Goal: Task Accomplishment & Management: Manage account settings

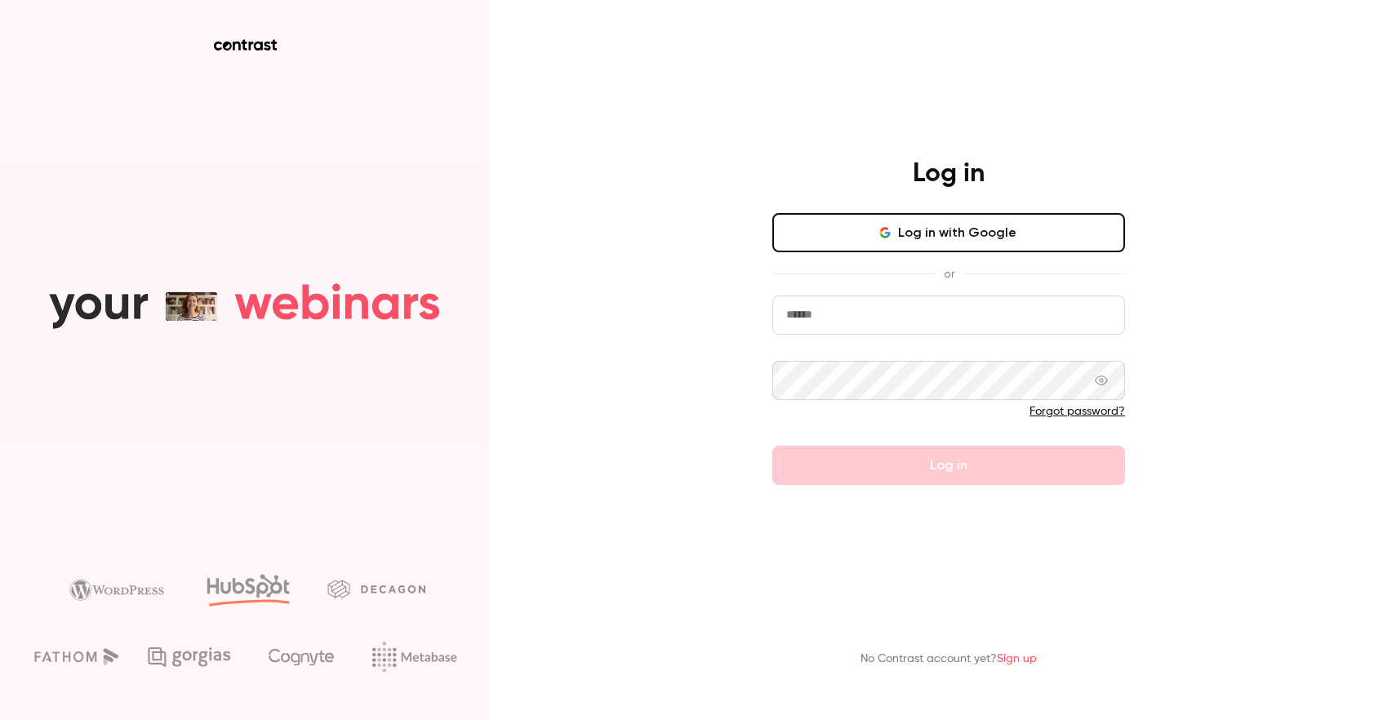
click at [0, 719] on nordpass-portal at bounding box center [0, 720] width 0 height 0
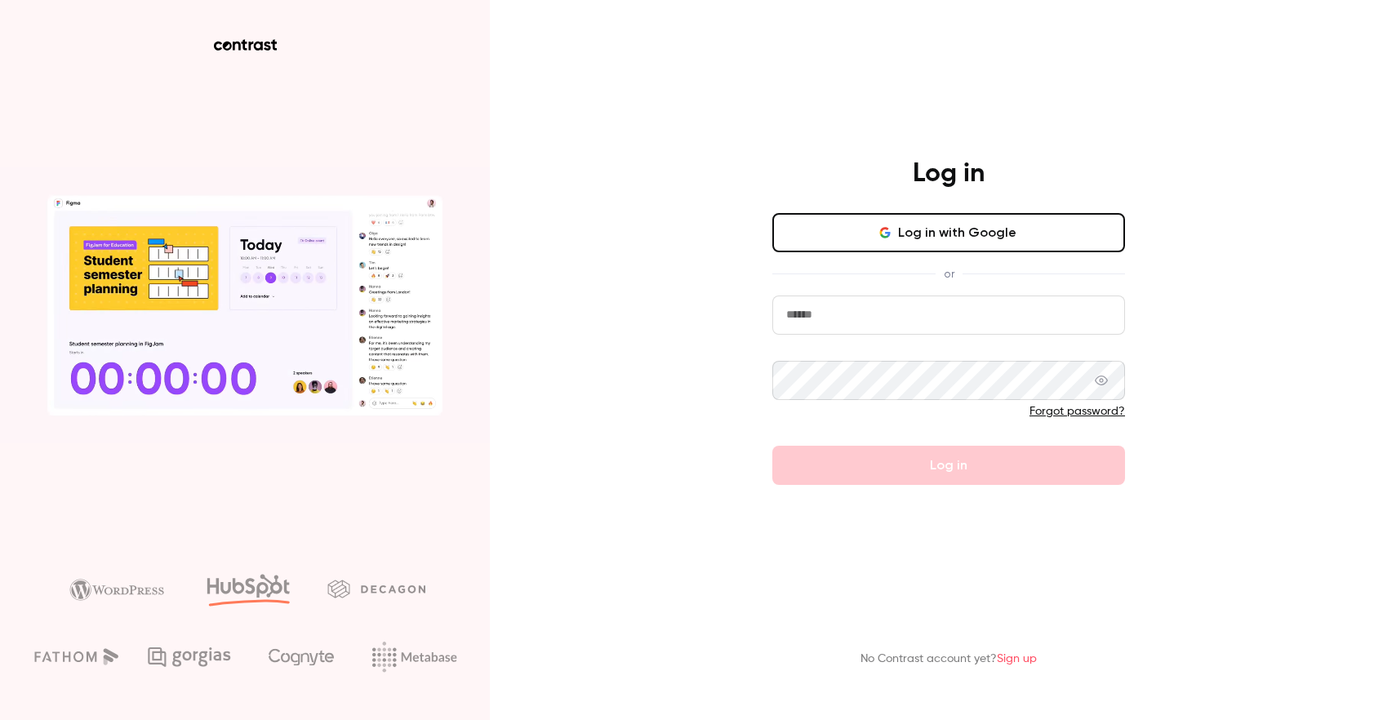
type input "**********"
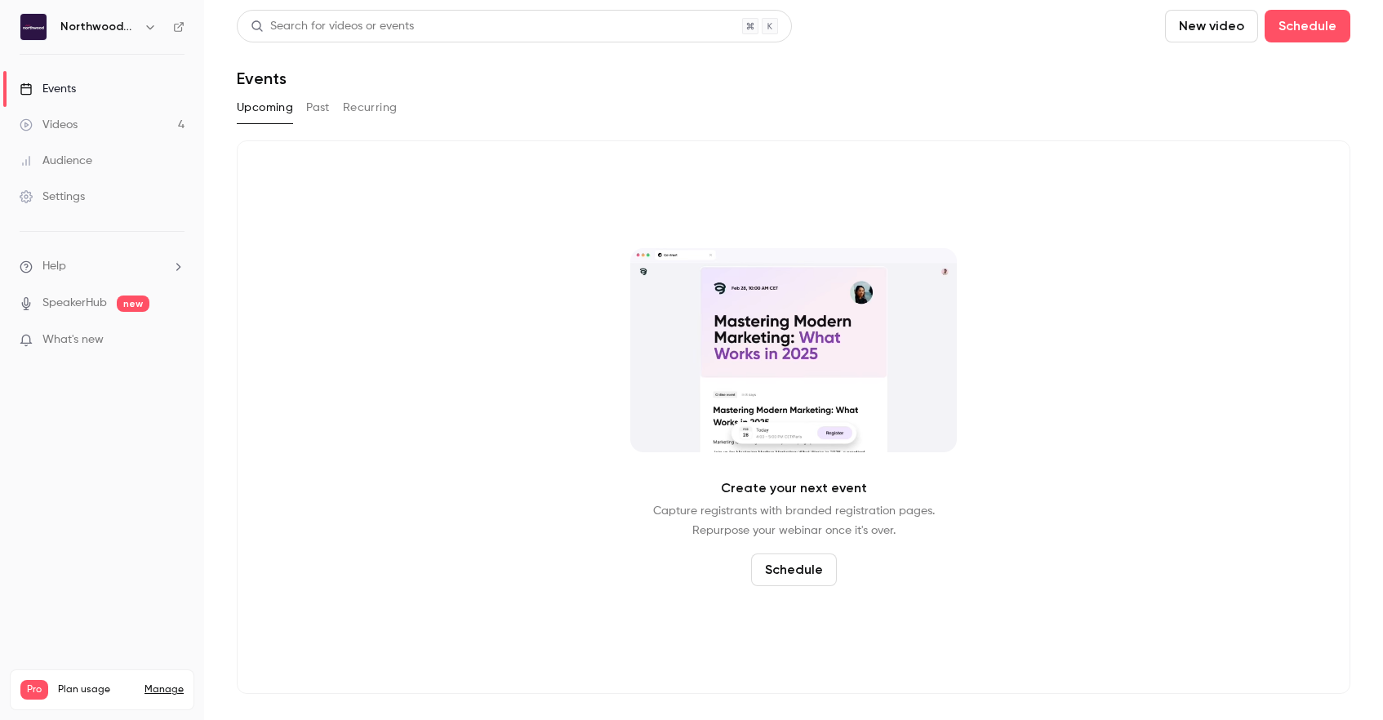
click at [163, 683] on link "Manage" at bounding box center [163, 689] width 39 height 13
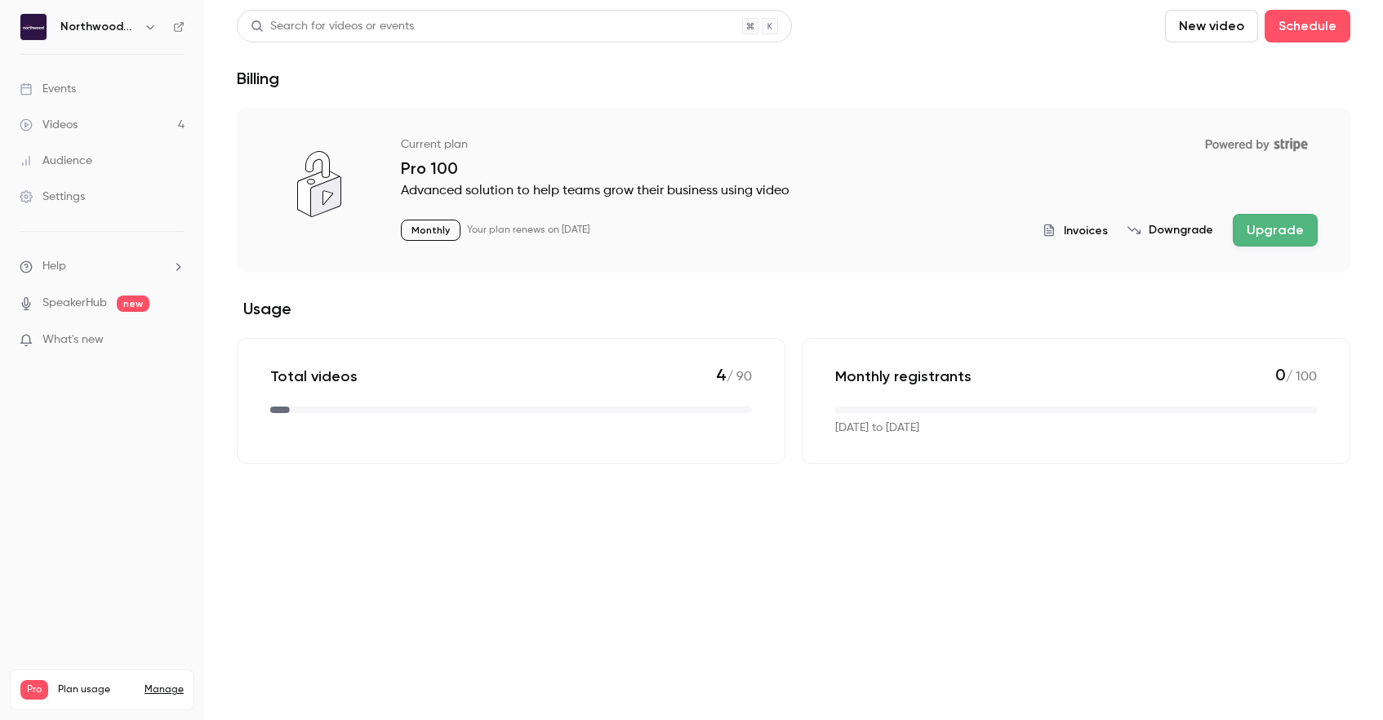
click at [99, 26] on h6 "Northwood [GEOGRAPHIC_DATA]" at bounding box center [98, 27] width 77 height 16
click at [69, 201] on div "Settings" at bounding box center [52, 197] width 65 height 16
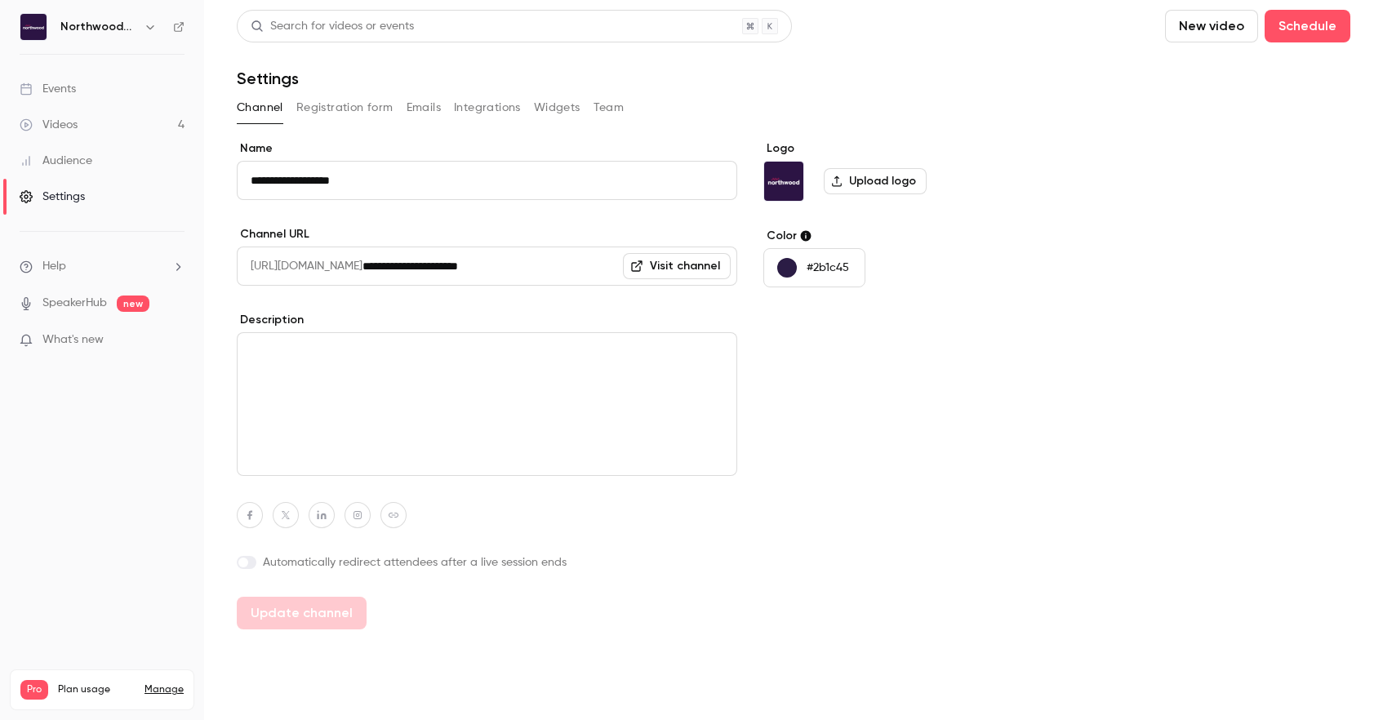
click at [168, 683] on link "Manage" at bounding box center [163, 689] width 39 height 13
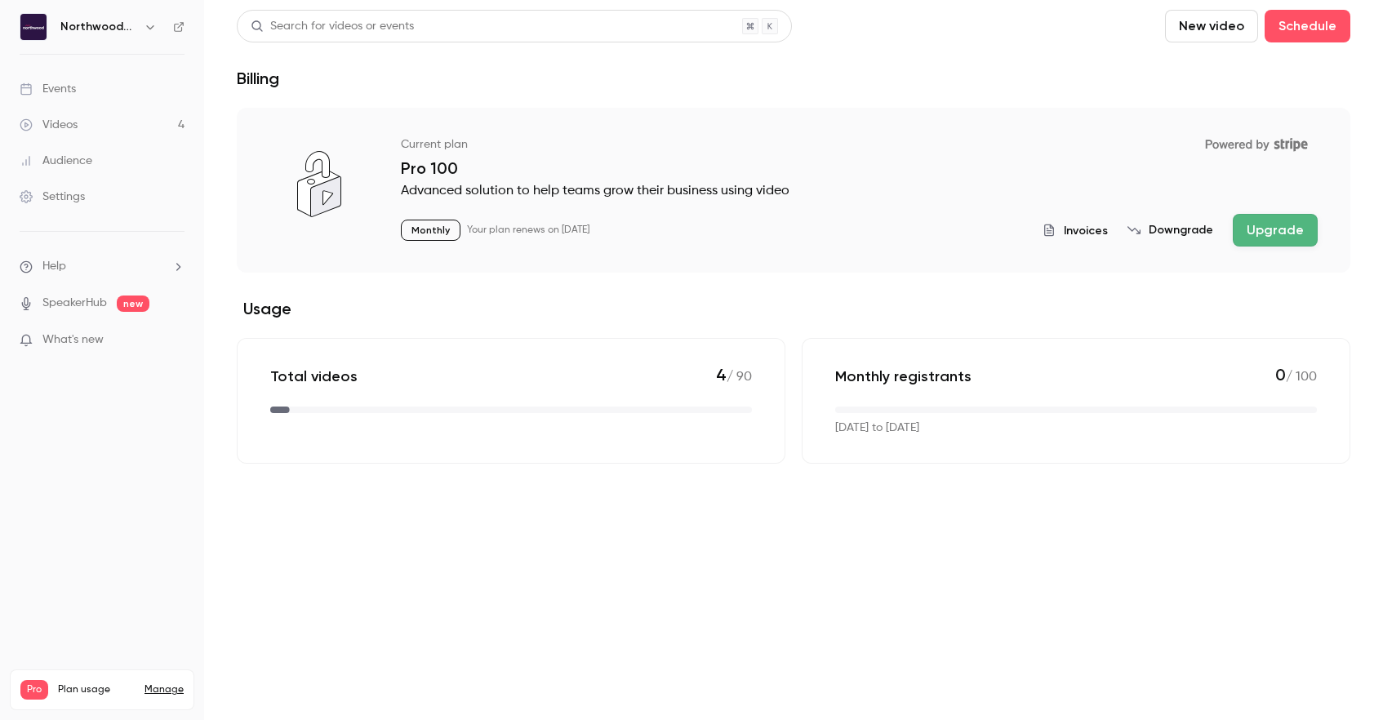
click at [66, 265] on li "Help" at bounding box center [102, 266] width 165 height 17
click at [66, 265] on div at bounding box center [691, 360] width 1383 height 720
click at [72, 198] on div "Settings" at bounding box center [52, 197] width 65 height 16
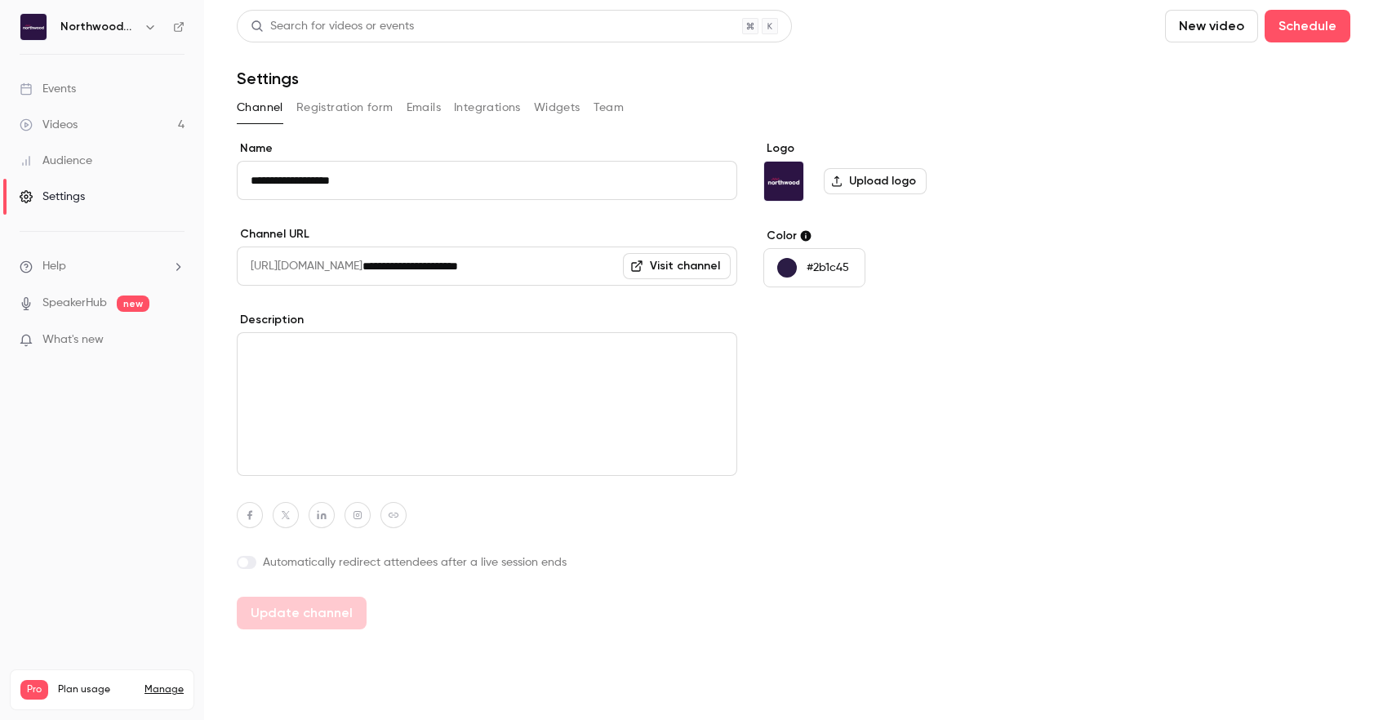
click at [178, 20] on div "Northwood [GEOGRAPHIC_DATA]" at bounding box center [102, 27] width 165 height 28
click at [178, 26] on icon at bounding box center [179, 27] width 10 height 10
click at [1305, 28] on button "Schedule" at bounding box center [1307, 26] width 86 height 33
click at [1033, 321] on div at bounding box center [691, 360] width 1383 height 720
click at [50, 87] on div "Events" at bounding box center [48, 89] width 56 height 16
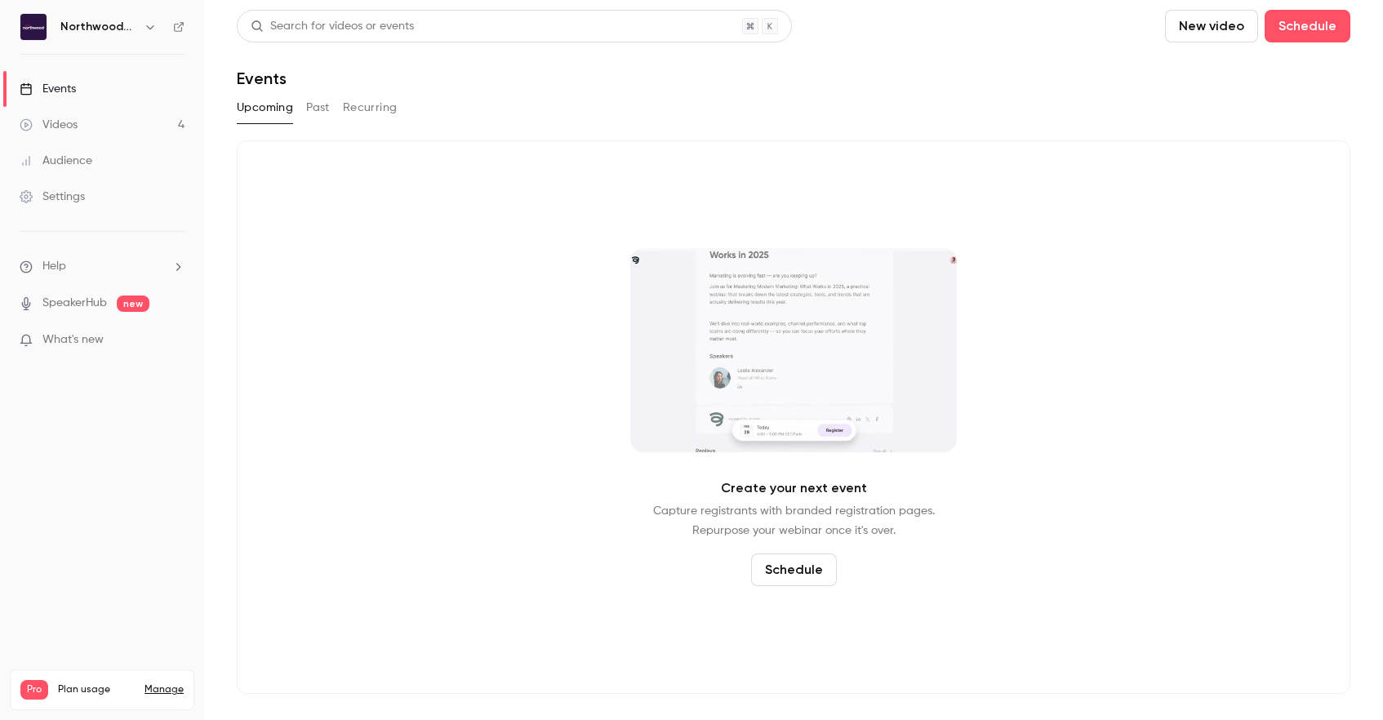
click at [62, 118] on div "Videos" at bounding box center [49, 125] width 58 height 16
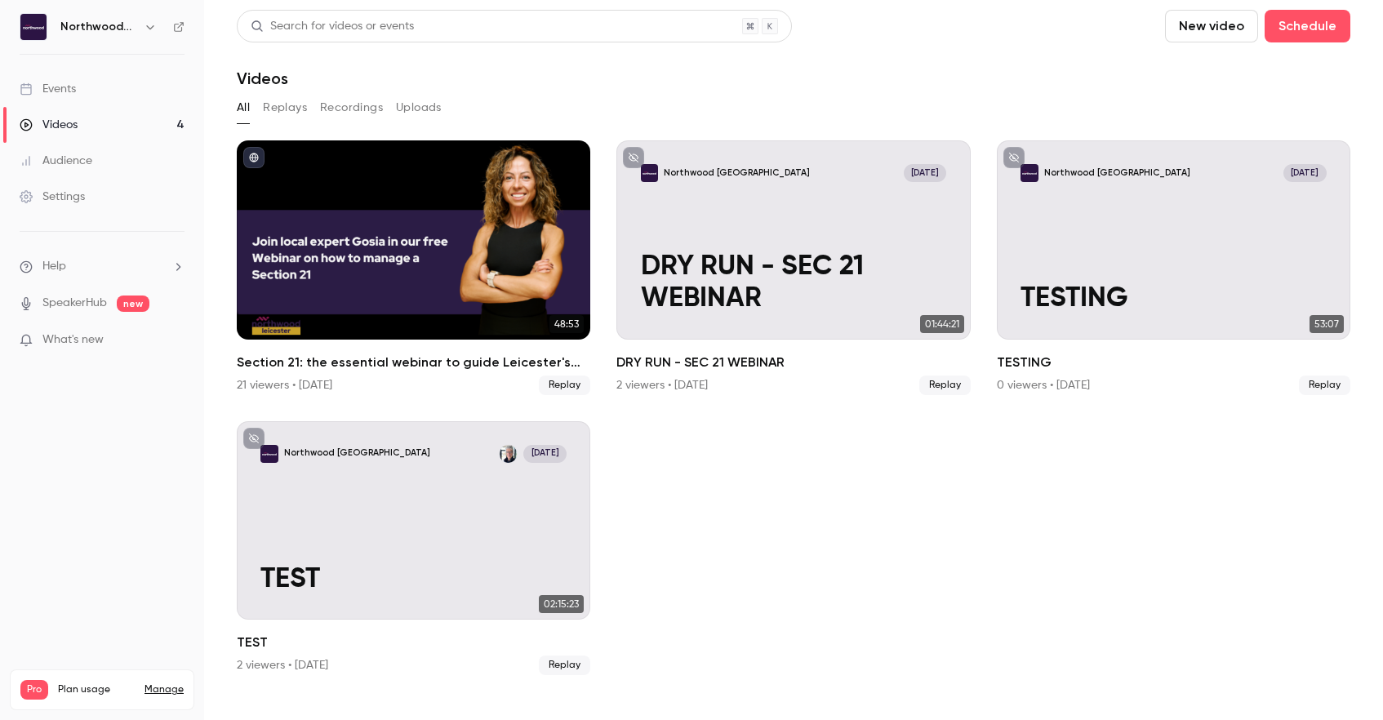
click at [65, 159] on div "Audience" at bounding box center [56, 161] width 73 height 16
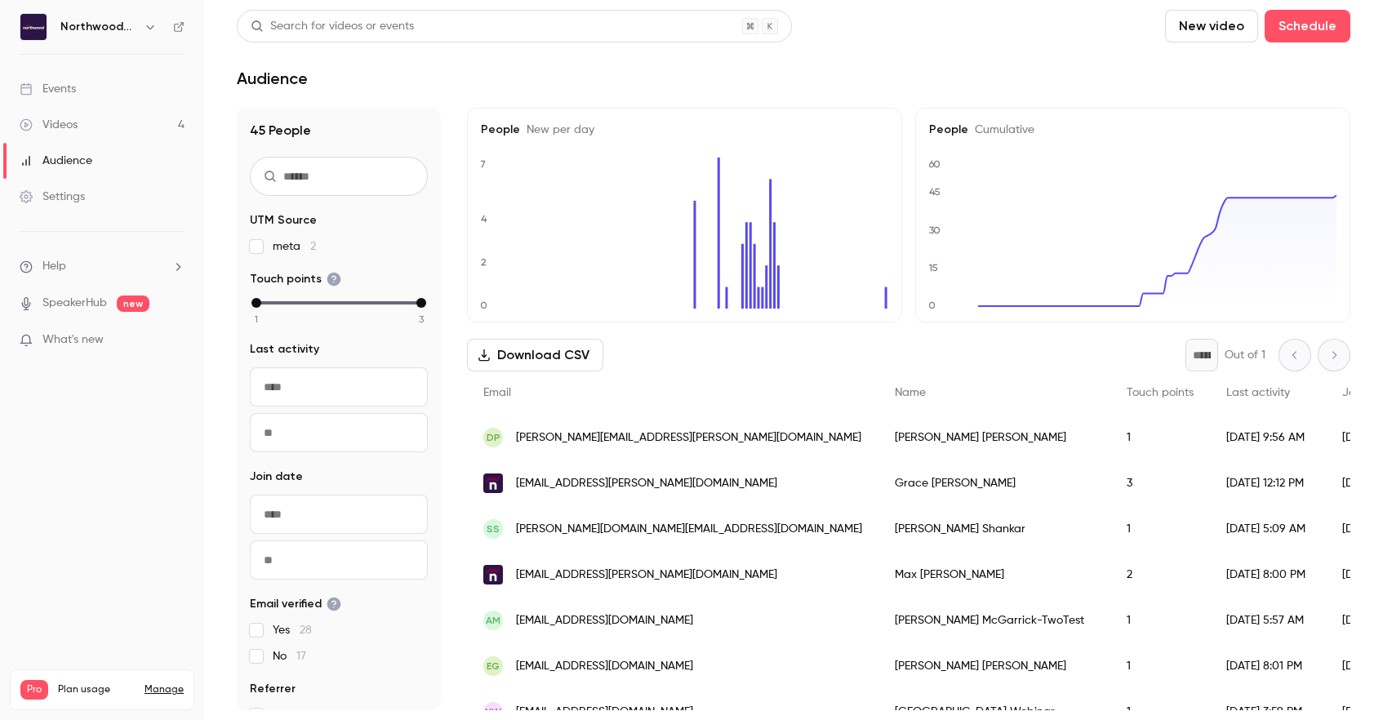
click at [61, 192] on div "Settings" at bounding box center [52, 197] width 65 height 16
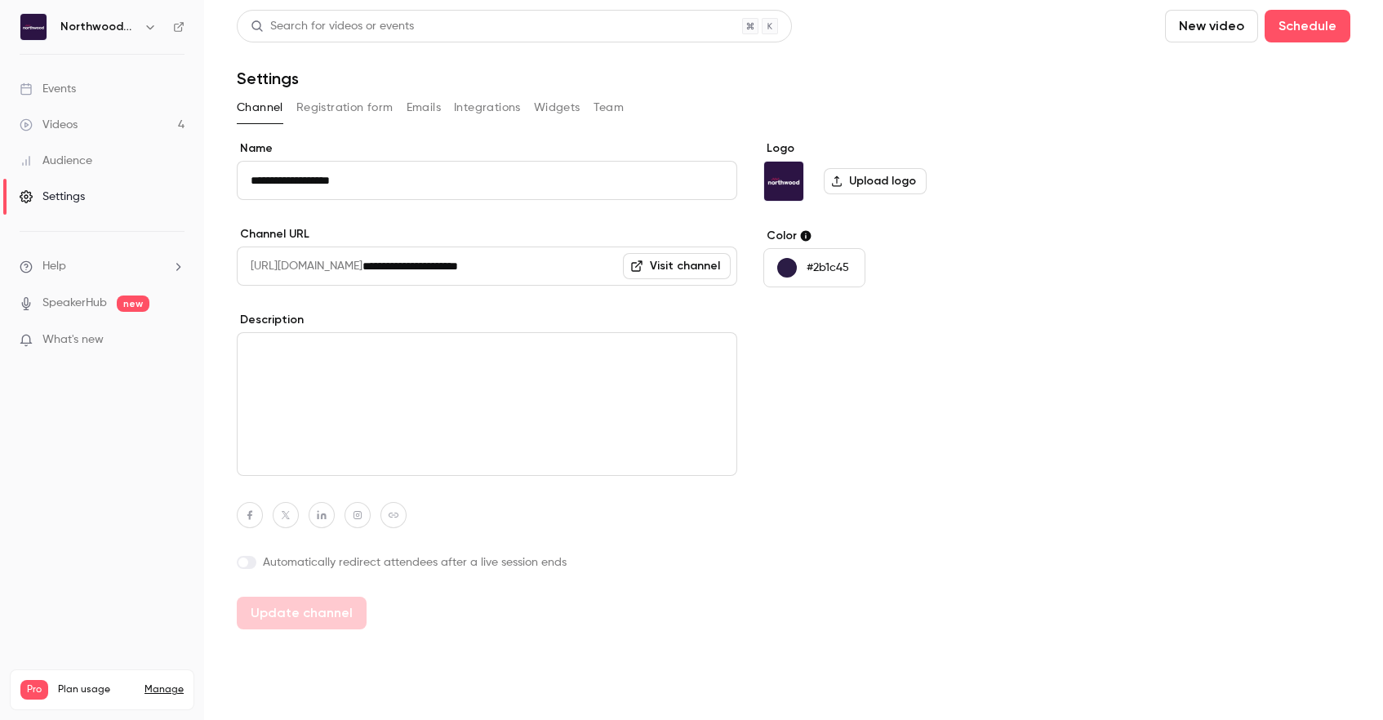
click at [157, 683] on link "Manage" at bounding box center [163, 689] width 39 height 13
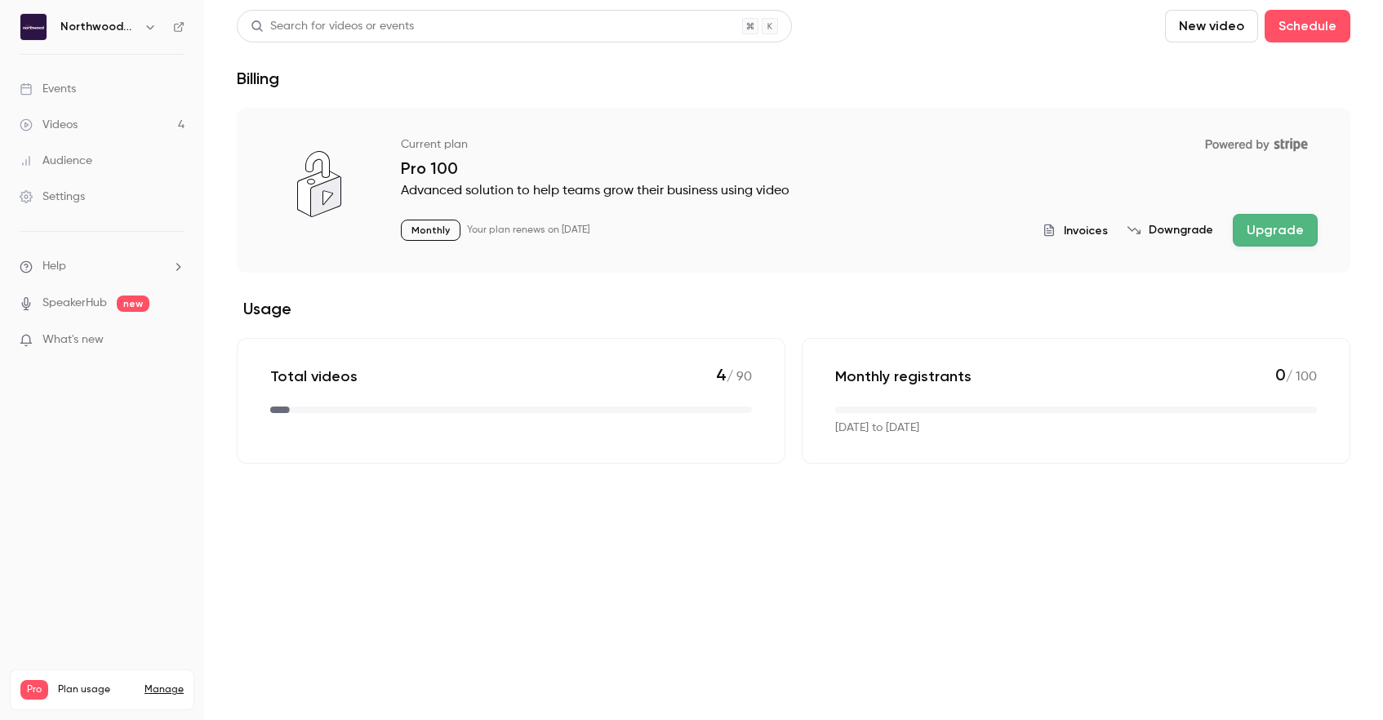
click at [1083, 225] on span "Invoices" at bounding box center [1085, 230] width 44 height 17
